Goal: Browse casually

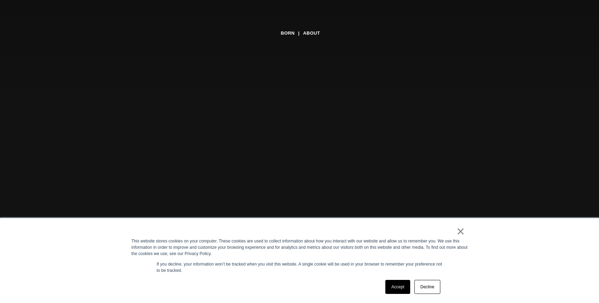
scroll to position [49, 0]
click at [394, 294] on link "Accept" at bounding box center [397, 287] width 25 height 14
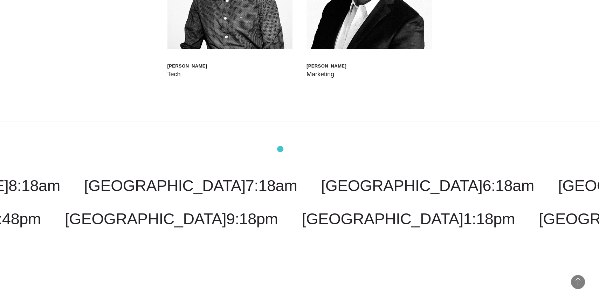
scroll to position [2346, 0]
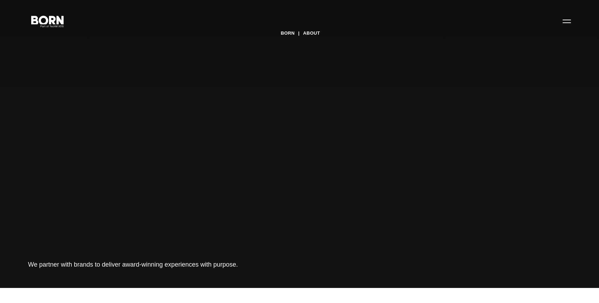
scroll to position [14, 0]
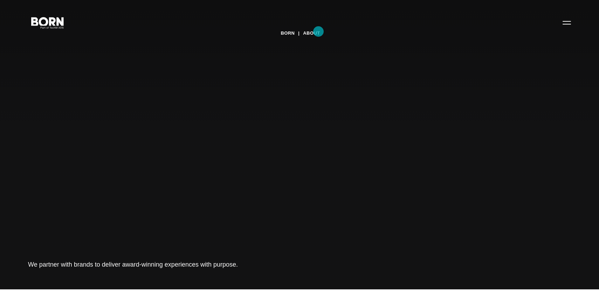
click at [316, 33] on link "About" at bounding box center [311, 33] width 17 height 11
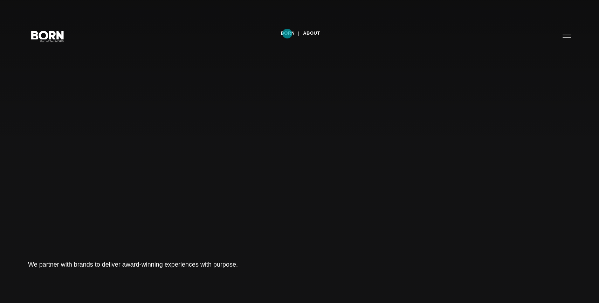
click at [286, 34] on link "BORN" at bounding box center [288, 33] width 14 height 11
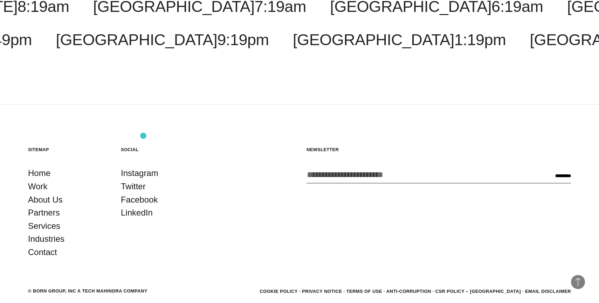
scroll to position [2128, 0]
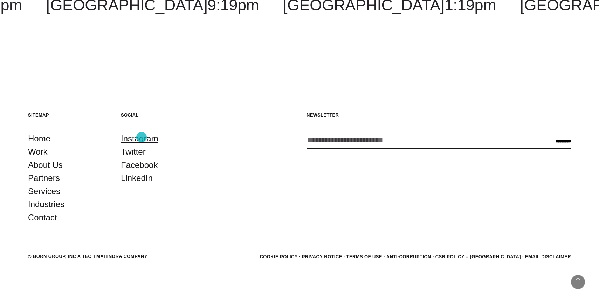
click at [141, 137] on link "Instagram" at bounding box center [139, 138] width 37 height 13
